Goal: Transaction & Acquisition: Purchase product/service

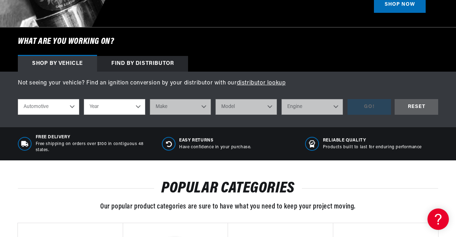
scroll to position [219, 0]
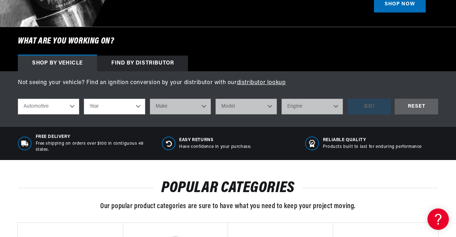
click at [62, 108] on select "Automotive Agricultural Industrial Marine Motorcycle" at bounding box center [48, 107] width 61 height 16
click at [18, 99] on select "Automotive Agricultural Industrial Marine Motorcycle" at bounding box center [48, 107] width 61 height 16
select select "Agricultural"
click at [114, 107] on select "Year 1970 1965 1964 1960 1959 1958 1957 1939 1938 1937" at bounding box center [114, 107] width 61 height 16
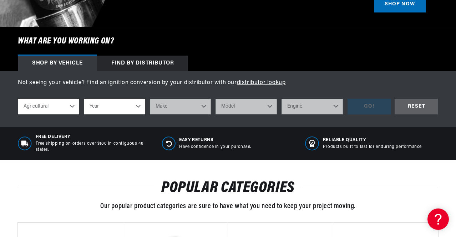
scroll to position [0, 0]
select select "1957"
click at [84, 99] on select "Year 1970 1965 1964 1960 1959 1958 1957 1939 1938 1937" at bounding box center [114, 107] width 61 height 16
click at [169, 105] on select "Make John Bean" at bounding box center [180, 107] width 61 height 16
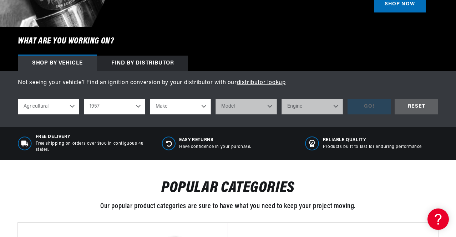
click at [124, 108] on select "1970 1965 1964 1960 1959 1958 1957 1939 1938 1937" at bounding box center [114, 107] width 61 height 16
click at [84, 99] on select "1970 1965 1964 1960 1959 1958 1957 1939 1938 1937" at bounding box center [114, 107] width 61 height 16
select select "1939"
click at [176, 105] on select "Make Ford" at bounding box center [180, 107] width 61 height 16
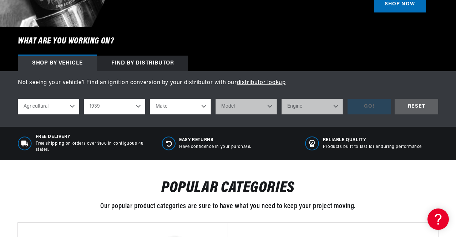
scroll to position [0, 784]
click at [144, 55] on h6 "What are you working on?" at bounding box center [228, 41] width 456 height 29
click at [143, 58] on div "Find by Distributor" at bounding box center [142, 64] width 91 height 16
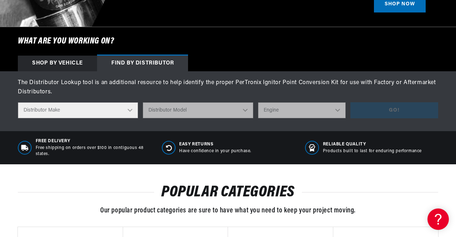
click at [99, 110] on select "Distributor Make Accel Aldon Autolite Bosch Century Chrysler Clark Colt Contine…" at bounding box center [78, 110] width 120 height 16
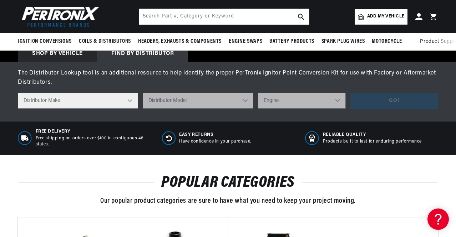
scroll to position [229, 0]
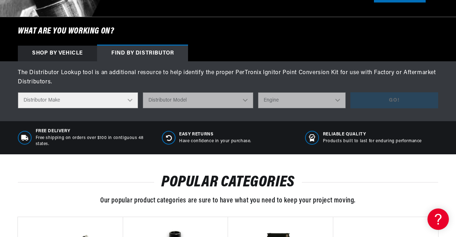
click at [94, 101] on select "Distributor Make Accel Aldon Autolite Bosch Century Chrysler Clark Colt Contine…" at bounding box center [78, 100] width 120 height 16
select select "IHC"
click at [18, 93] on select "Distributor Make Accel Aldon Autolite Bosch Century Chrysler Clark Colt Contine…" at bounding box center [78, 100] width 120 height 16
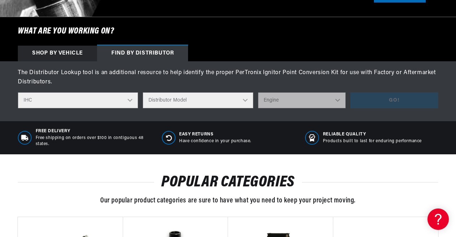
scroll to position [0, 392]
click at [184, 101] on select "Distributor Model 170105-C91 170216-C91 170344-C91 170345-C91 170571-C92 170770…" at bounding box center [198, 100] width 111 height 16
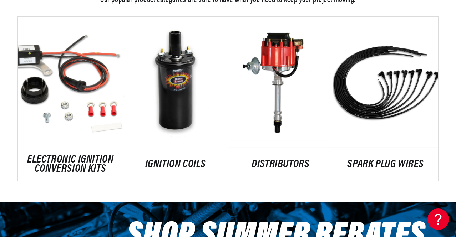
scroll to position [0, 0]
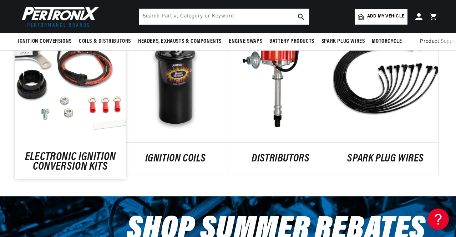
click at [86, 158] on link "ELECTRONIC IGNITION CONVERSION KITS" at bounding box center [70, 162] width 110 height 19
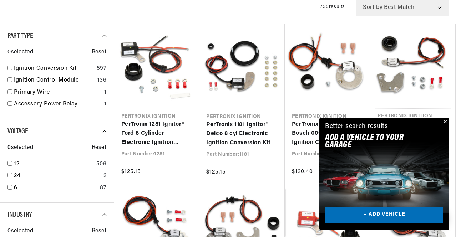
click at [447, 121] on button "Close" at bounding box center [444, 122] width 9 height 9
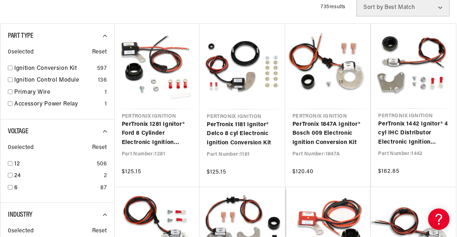
scroll to position [0, 392]
click at [8, 164] on input "checkbox" at bounding box center [9, 163] width 5 height 5
checkbox input "true"
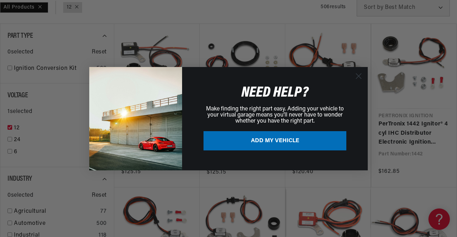
click at [359, 74] on circle "Close dialog" at bounding box center [359, 76] width 12 height 12
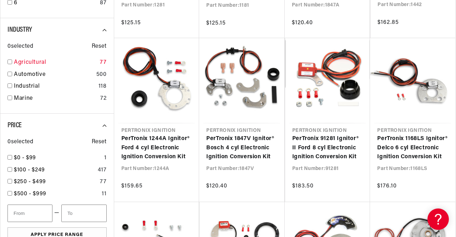
scroll to position [0, 784]
click at [12, 61] on div "Agricultural 77" at bounding box center [56, 64] width 99 height 12
checkbox input "true"
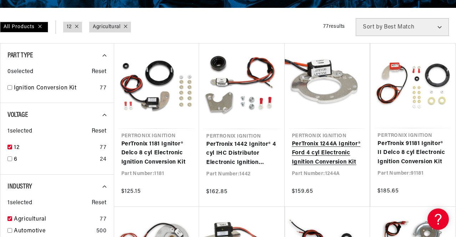
scroll to position [0, 784]
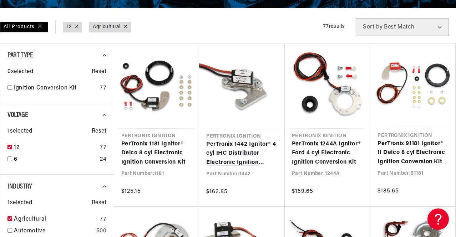
click at [238, 149] on link "PerTronix 1442 Ignitor® 4 cyl IHC Distributor Electronic Ignition Conversion Kit" at bounding box center [241, 153] width 71 height 27
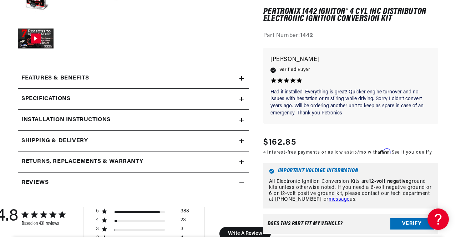
scroll to position [0, 392]
click at [221, 95] on div "Specifications" at bounding box center [129, 99] width 222 height 9
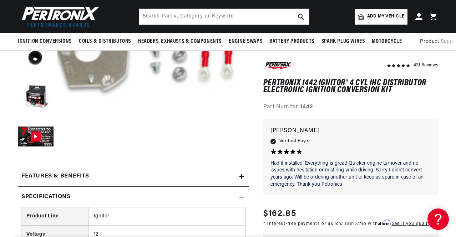
scroll to position [183, 0]
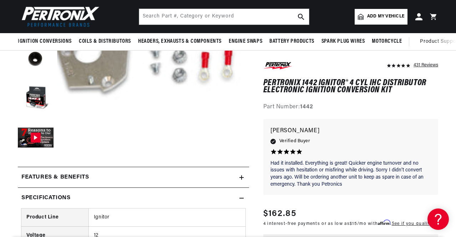
click at [216, 176] on div "Features & Benefits" at bounding box center [129, 177] width 222 height 9
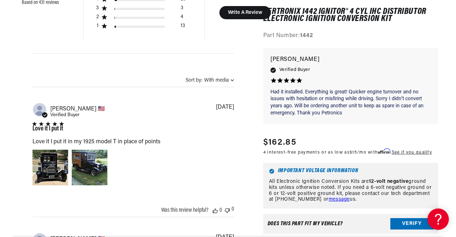
scroll to position [1086, 0]
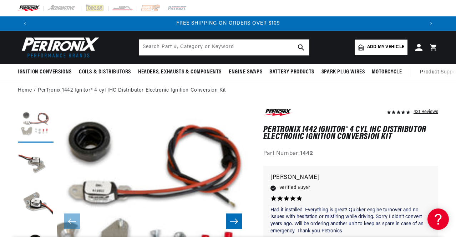
click at [35, 124] on button "Load image 1 in gallery view" at bounding box center [36, 125] width 36 height 36
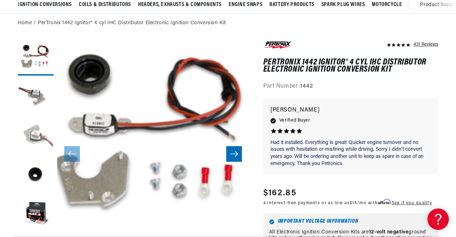
click at [36, 127] on button "Load image 3 in gallery view" at bounding box center [36, 136] width 36 height 36
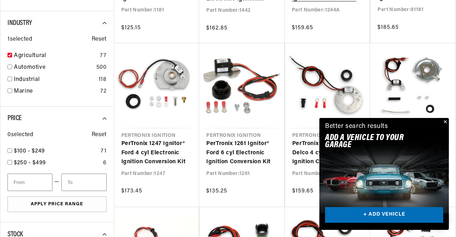
scroll to position [312, 0]
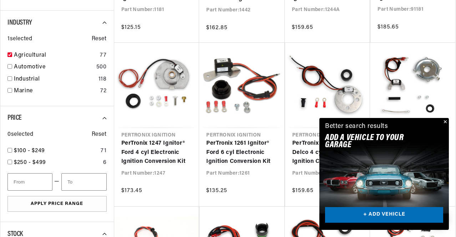
click at [445, 123] on button "Close" at bounding box center [444, 122] width 9 height 9
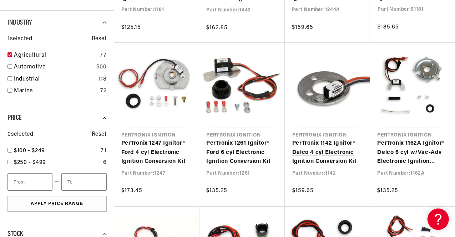
scroll to position [0, 0]
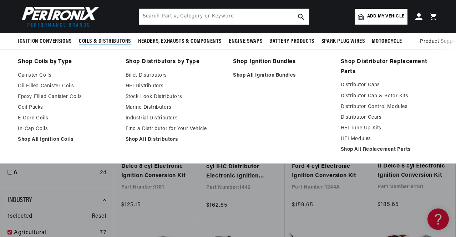
scroll to position [0, 784]
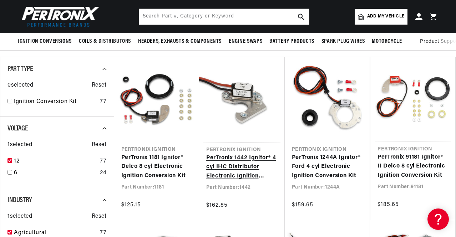
click at [244, 167] on link "PerTronix 1442 Ignitor® 4 cyl IHC Distributor Electronic Ignition Conversion Kit" at bounding box center [241, 167] width 71 height 27
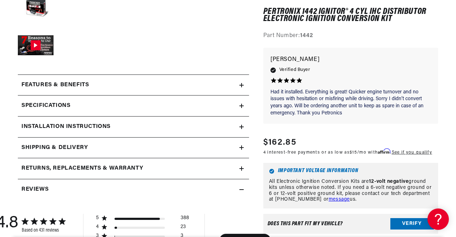
scroll to position [279, 0]
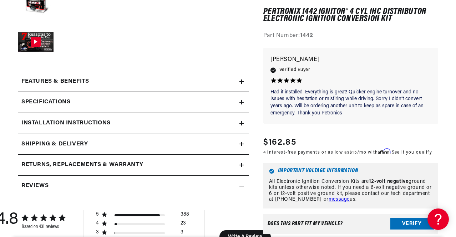
click at [236, 120] on div "Installation instructions" at bounding box center [129, 123] width 222 height 9
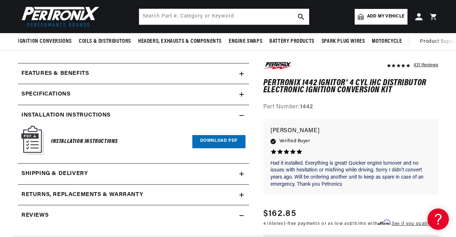
scroll to position [287, 0]
click at [236, 92] on div "Specifications" at bounding box center [129, 94] width 222 height 9
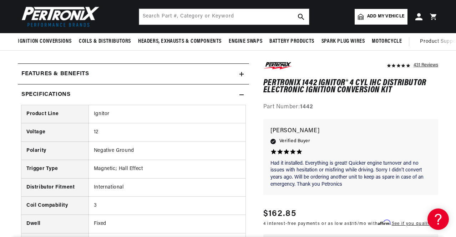
scroll to position [0, 0]
click at [233, 73] on div "Features & Benefits" at bounding box center [129, 74] width 222 height 9
